Goal: Task Accomplishment & Management: Use online tool/utility

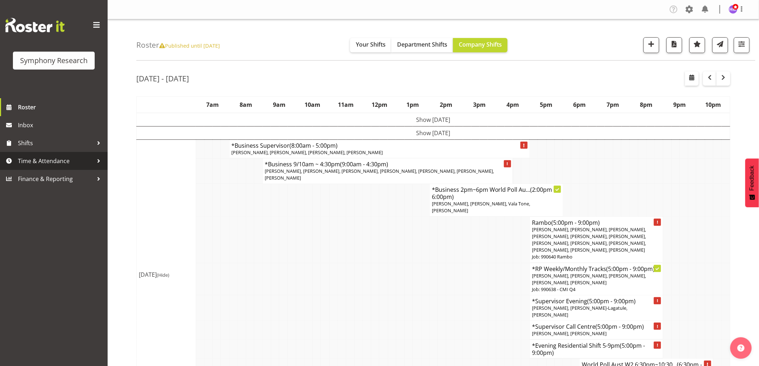
click at [58, 163] on span "Time & Attendance" at bounding box center [55, 161] width 75 height 11
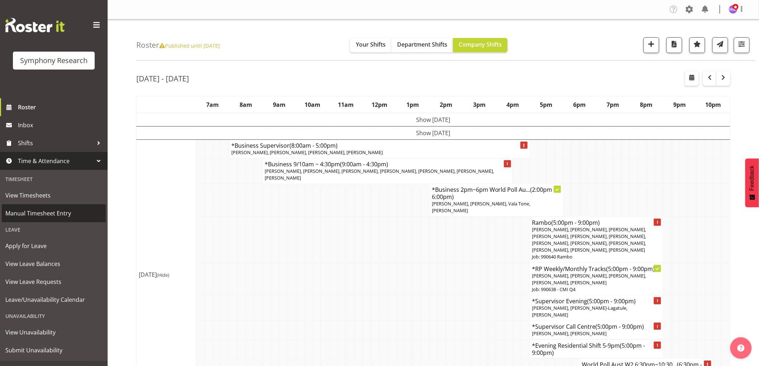
click at [52, 212] on span "Manual Timesheet Entry" at bounding box center [53, 213] width 97 height 11
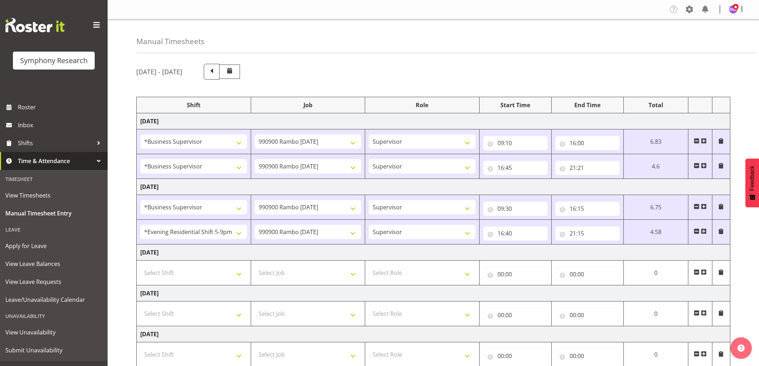
select select "1607"
select select "10732"
select select "1607"
select select "10732"
select select "1607"
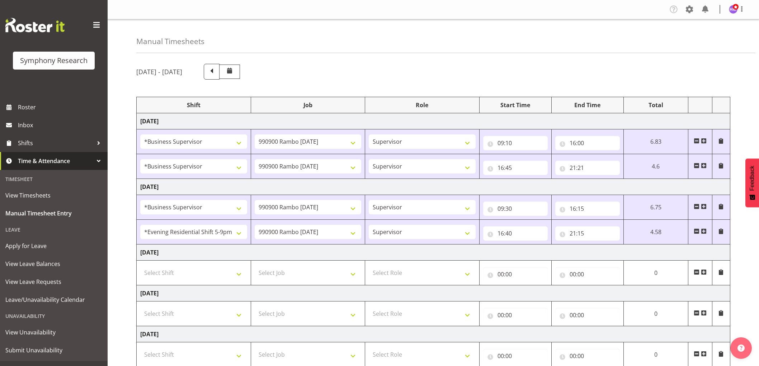
select select "10732"
select select "48116"
select select "10732"
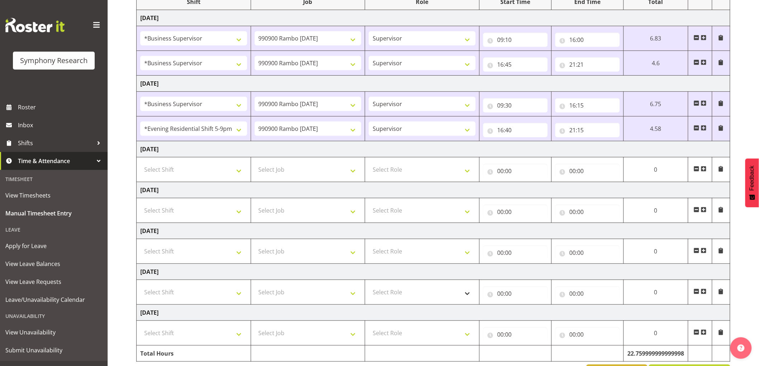
scroll to position [130, 0]
